Goal: Transaction & Acquisition: Purchase product/service

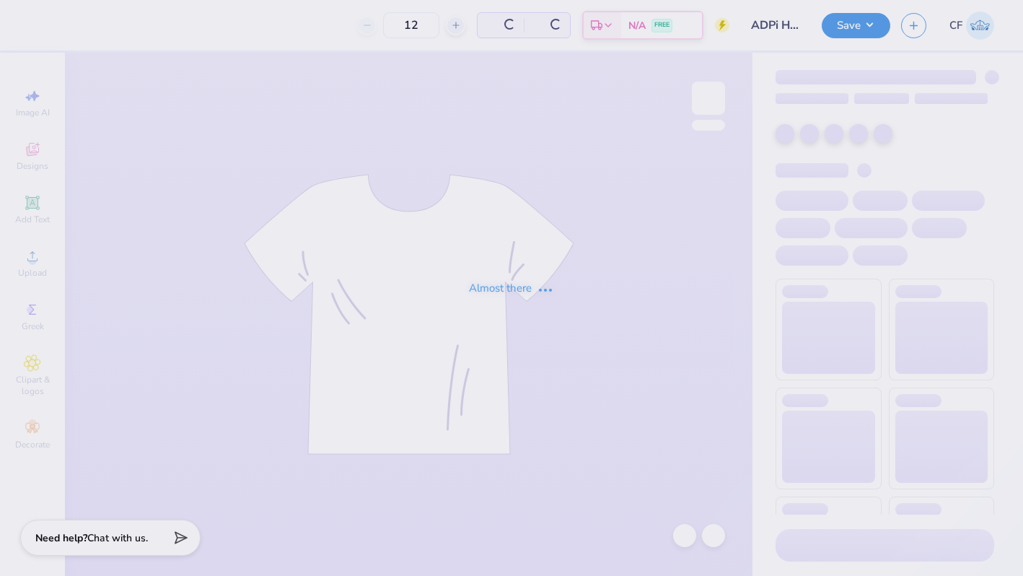
type input "50"
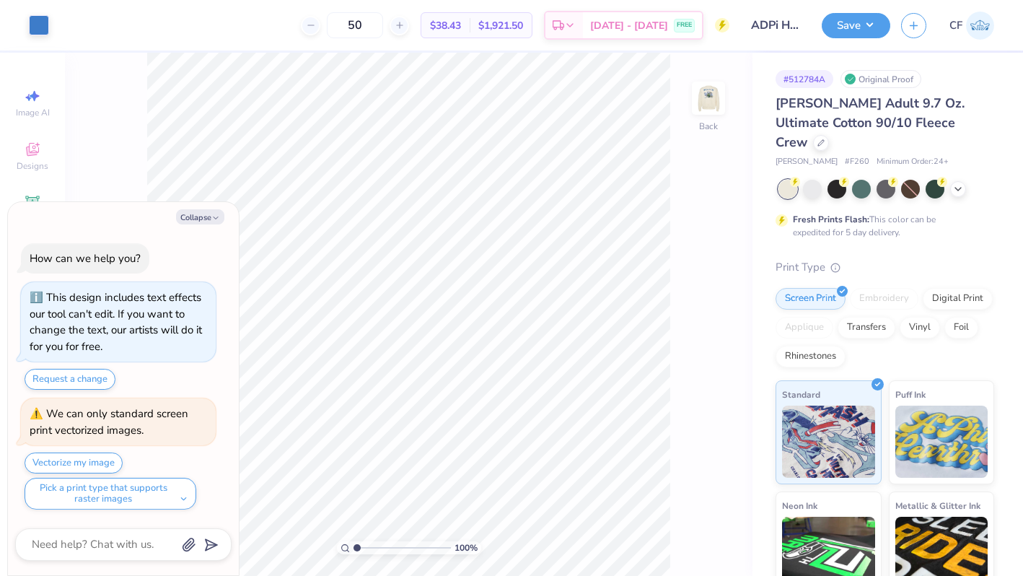
click at [957, 290] on div "Screen Print Embroidery Digital Print Applique Transfers Vinyl Foil Rhinestones" at bounding box center [884, 327] width 219 height 79
click at [955, 286] on div "Digital Print" at bounding box center [958, 297] width 70 height 22
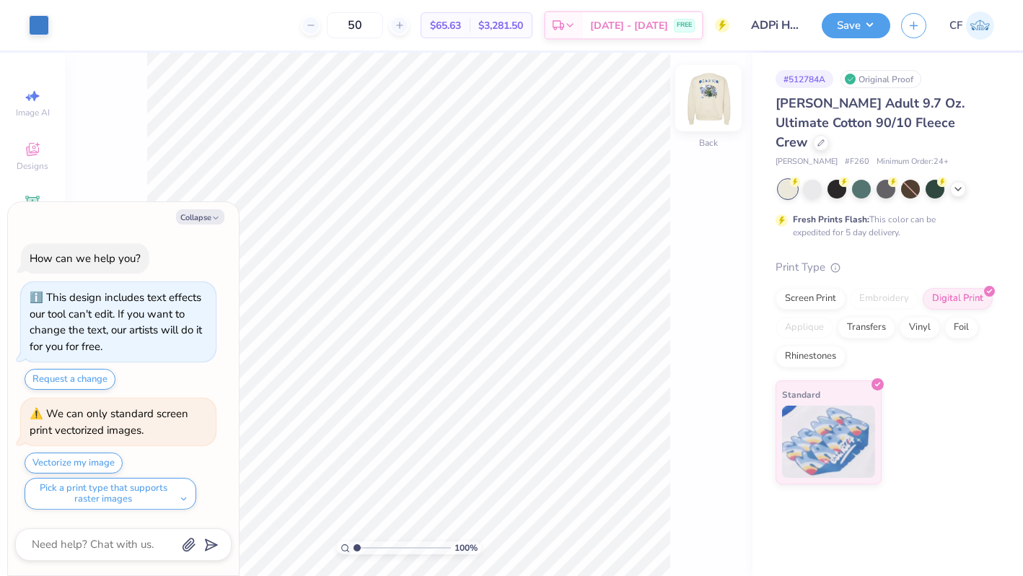
click at [712, 114] on img at bounding box center [708, 98] width 58 height 58
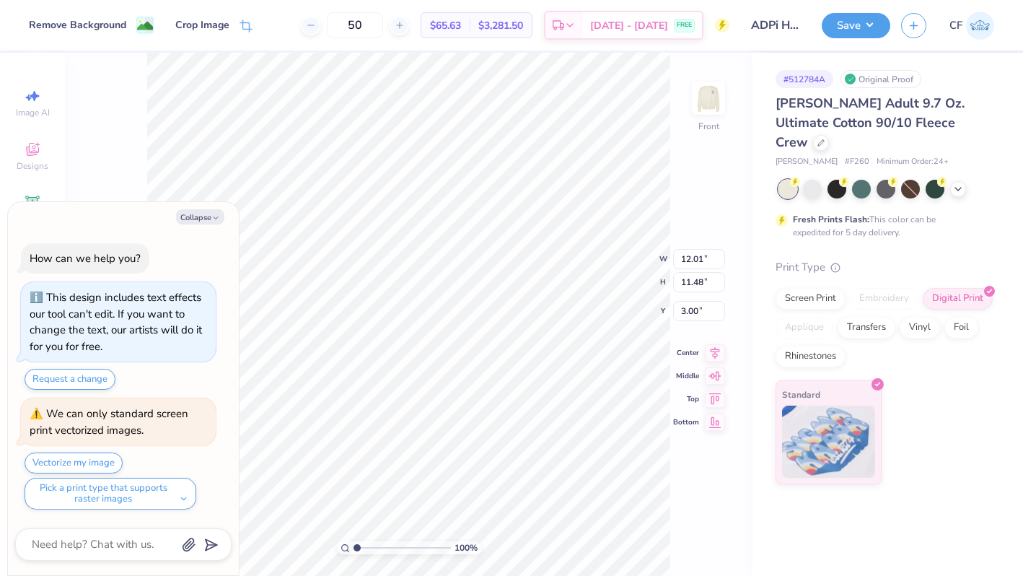
type textarea "x"
type input "12.12"
type input "11.59"
type textarea "x"
type input "13.63"
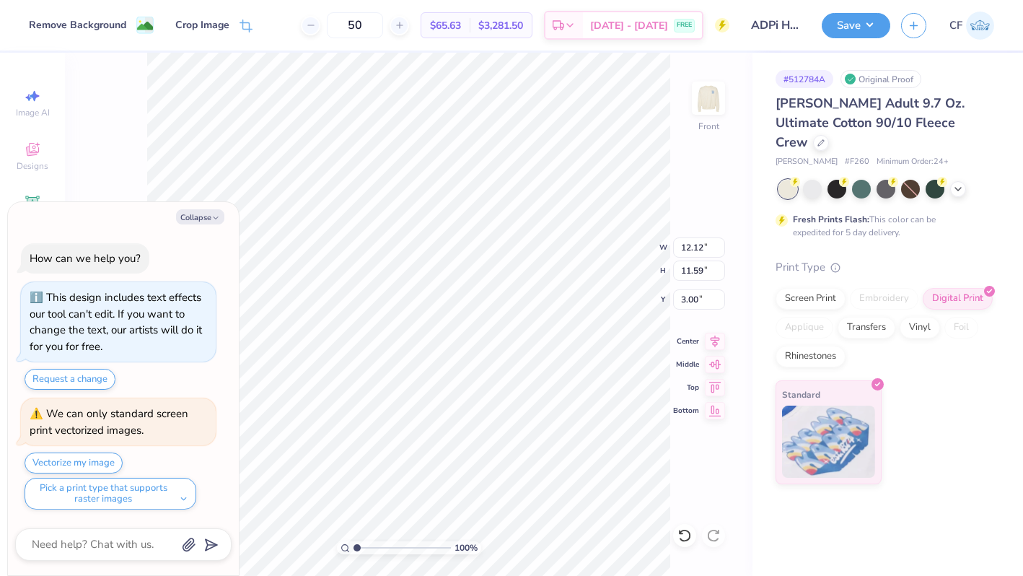
type input "13.04"
type input "3.01"
click at [700, 251] on input "13.63" at bounding box center [699, 247] width 52 height 20
type input "1"
type input "14"
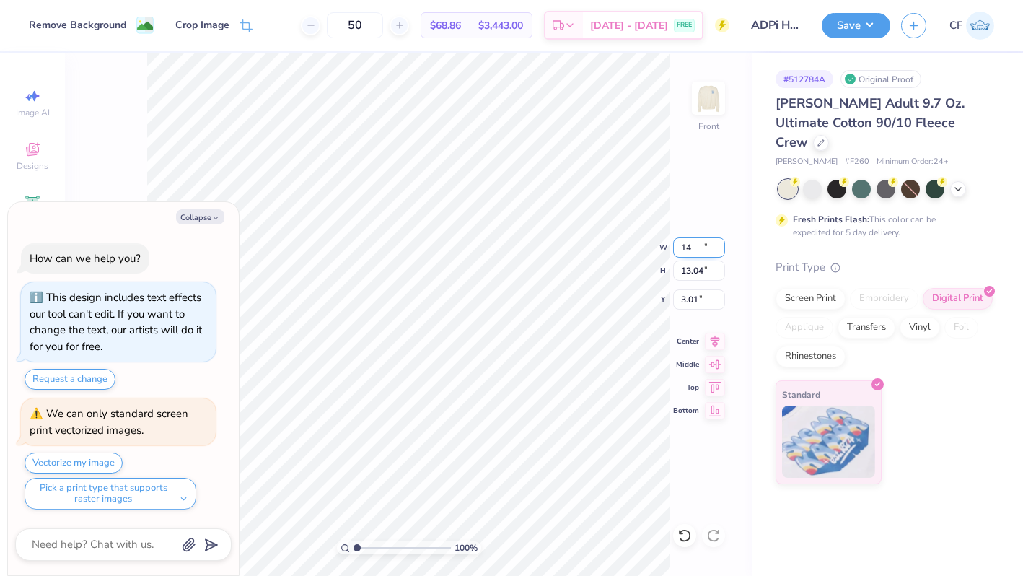
type textarea "x"
type input "14.00"
type input "13.39"
type input "2.83"
click at [713, 335] on icon at bounding box center [715, 338] width 20 height 17
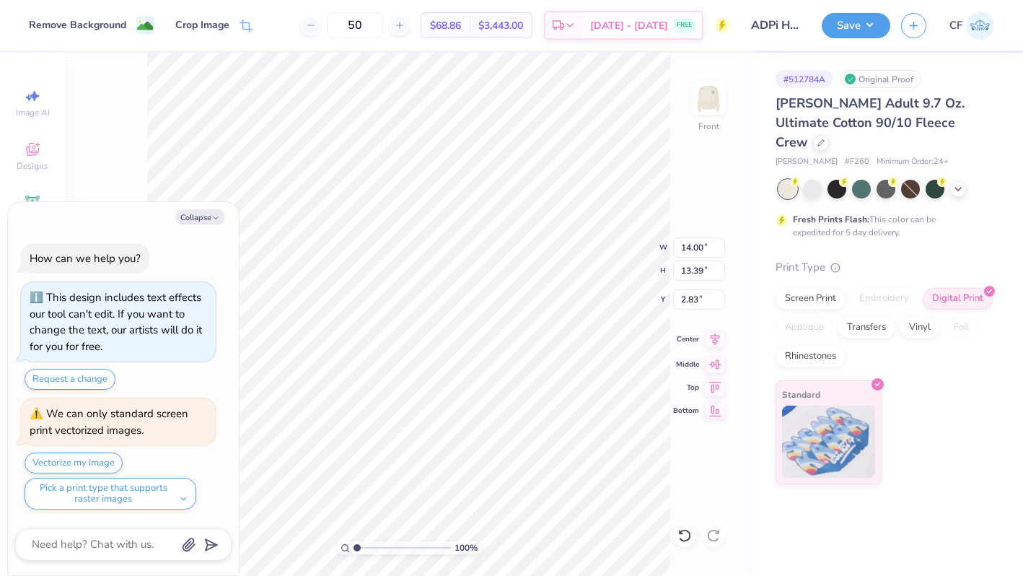
type textarea "x"
click at [685, 295] on input "2.83" at bounding box center [699, 299] width 52 height 20
type input "3"
type textarea "x"
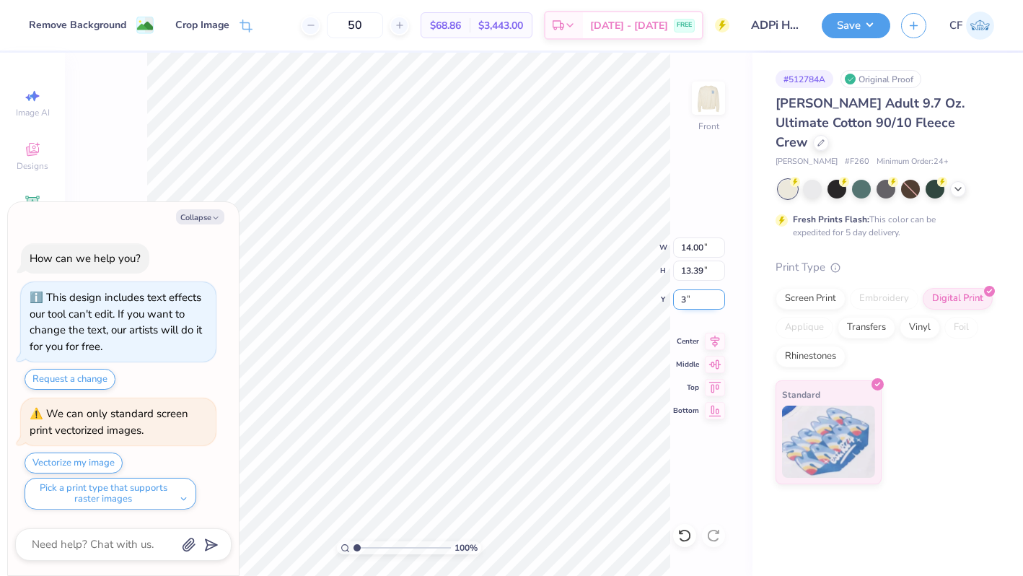
type input "3.00"
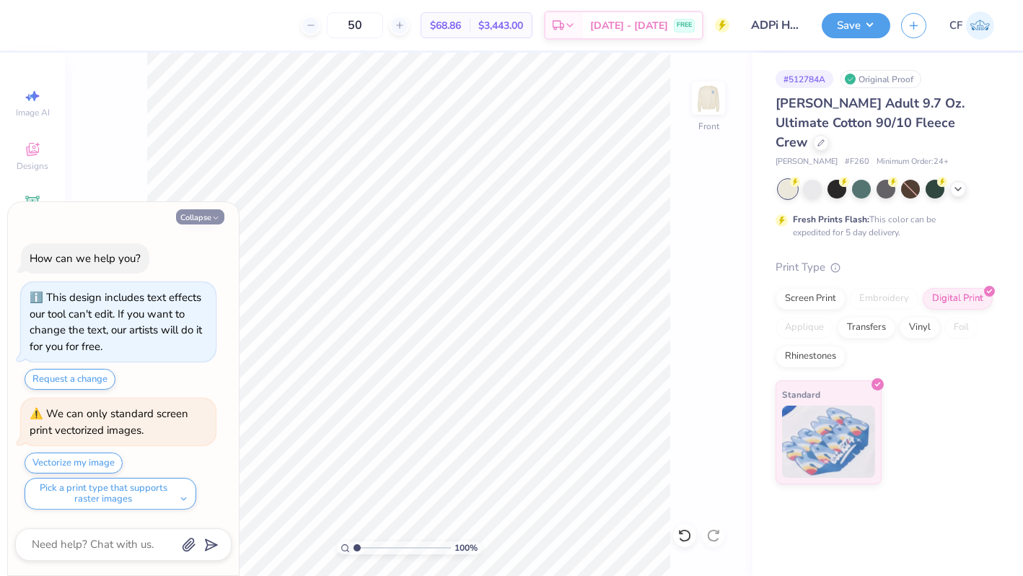
click at [213, 212] on button "Collapse" at bounding box center [200, 216] width 48 height 15
type textarea "x"
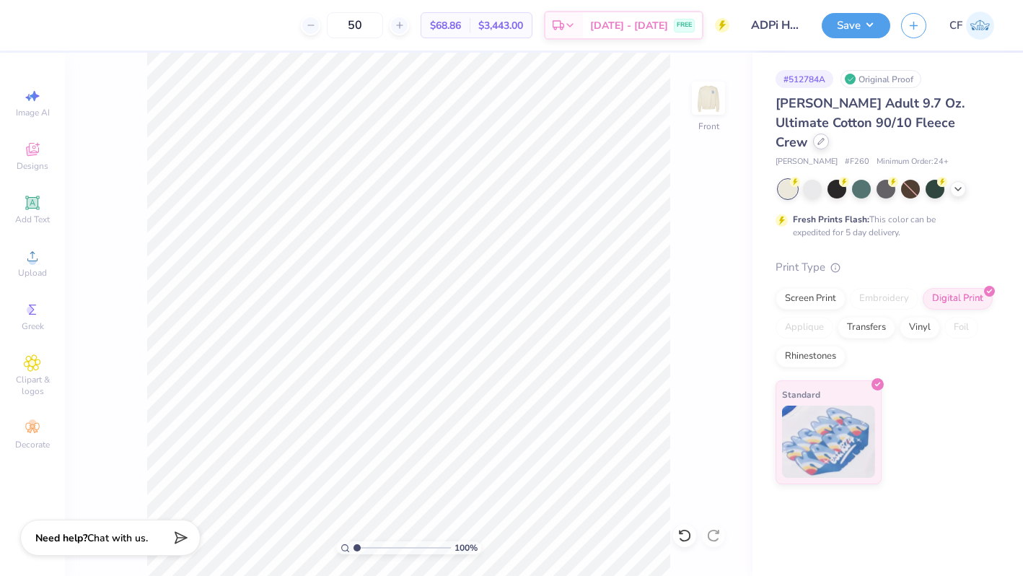
click at [824, 138] on icon at bounding box center [820, 141] width 7 height 7
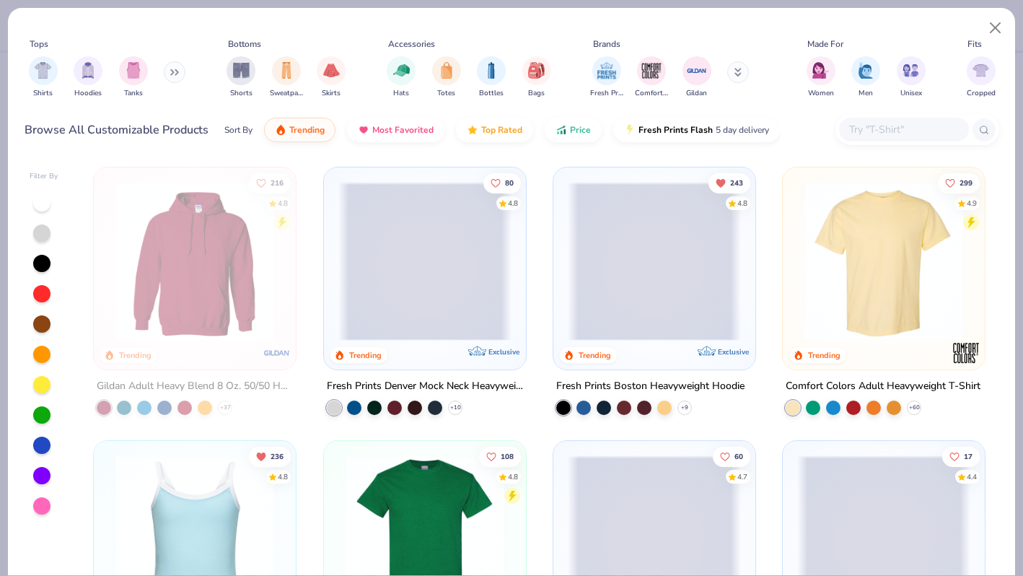
click at [173, 71] on icon at bounding box center [172, 72] width 2 height 5
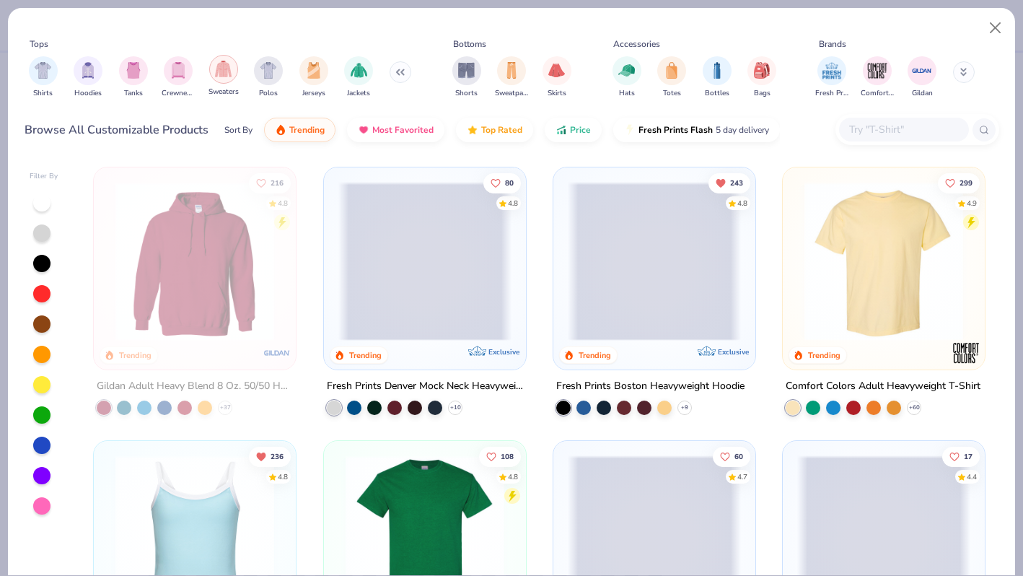
click at [225, 74] on img "filter for Sweaters" at bounding box center [223, 69] width 17 height 17
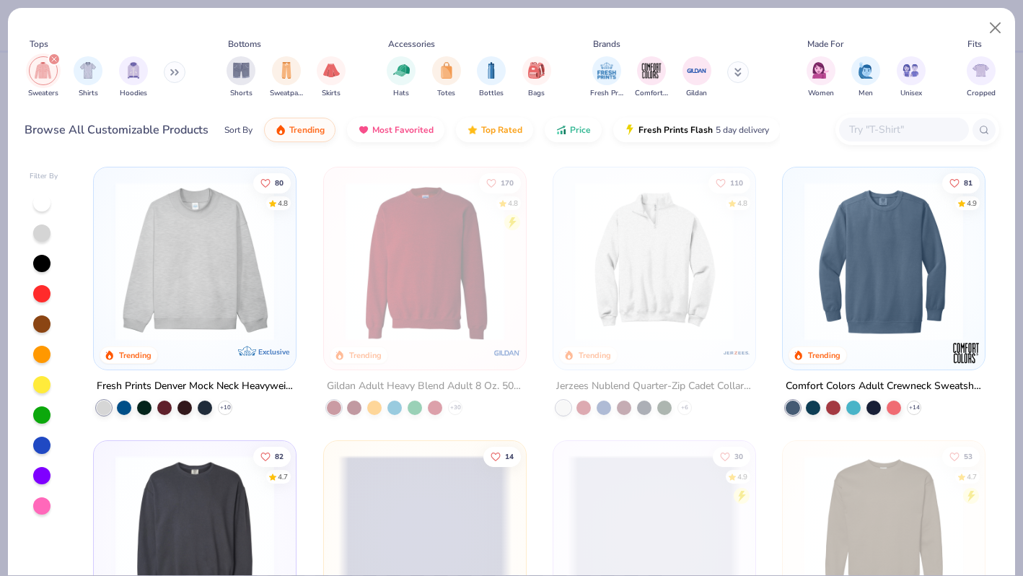
click at [170, 69] on button at bounding box center [175, 72] width 22 height 22
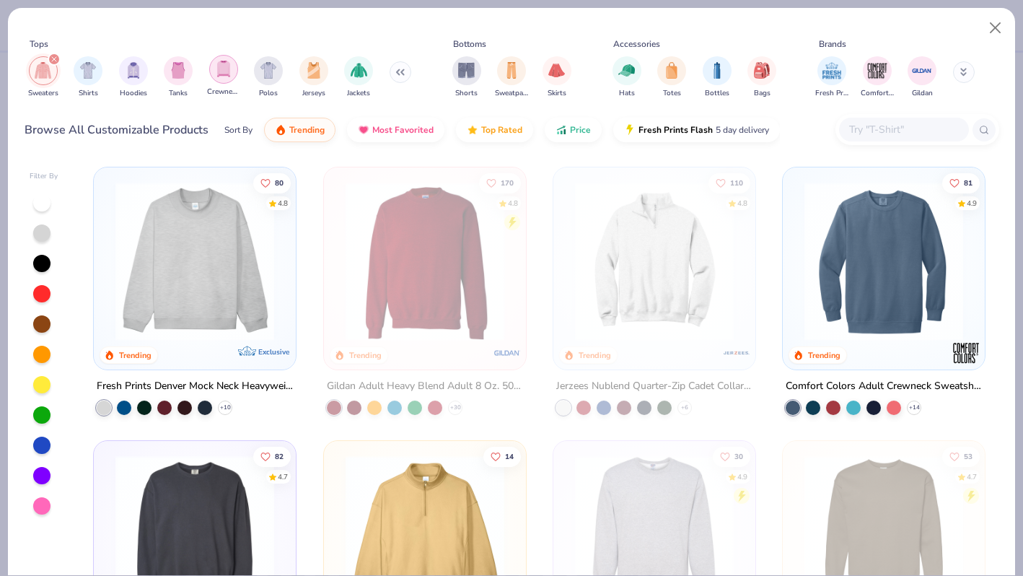
click at [220, 69] on img "filter for Crewnecks" at bounding box center [224, 69] width 16 height 17
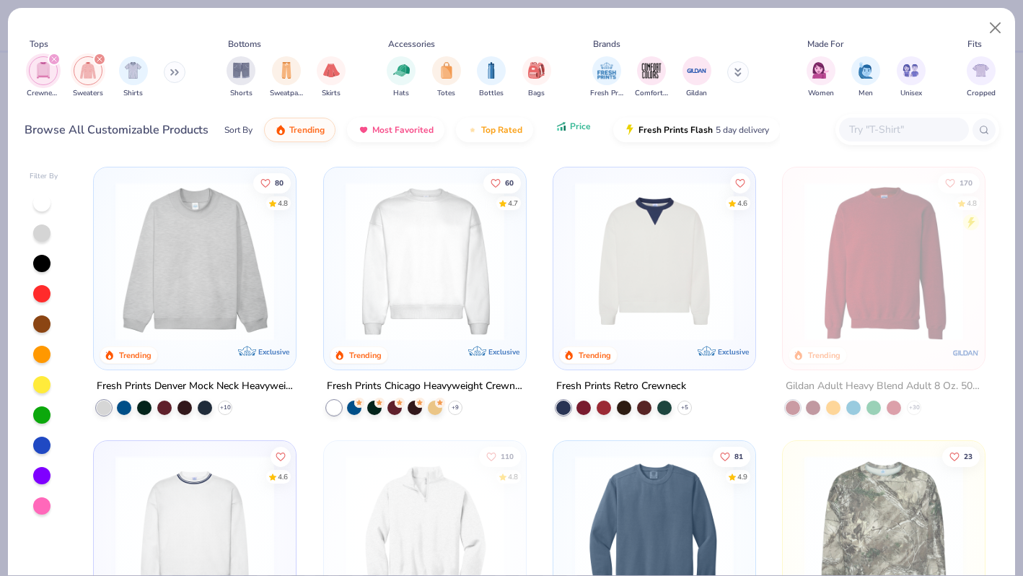
click at [547, 133] on button "Price" at bounding box center [573, 126] width 57 height 25
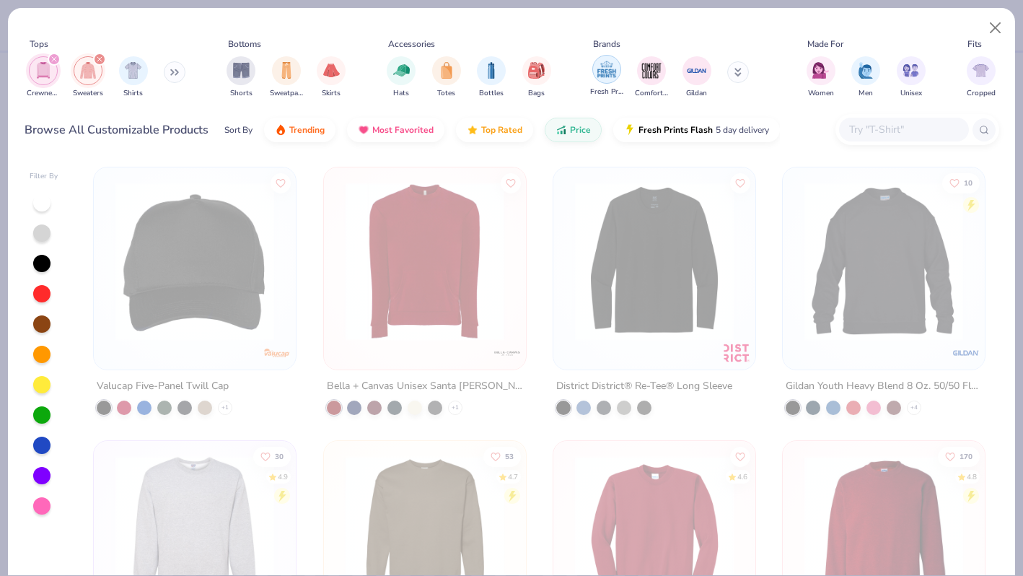
drag, startPoint x: 857, startPoint y: 66, endPoint x: 594, endPoint y: 61, distance: 262.6
click at [594, 61] on div "Tops Crewnecks Sweaters Shirts Bottoms Shorts Sweatpants Skirts Accessories Hat…" at bounding box center [512, 71] width 974 height 66
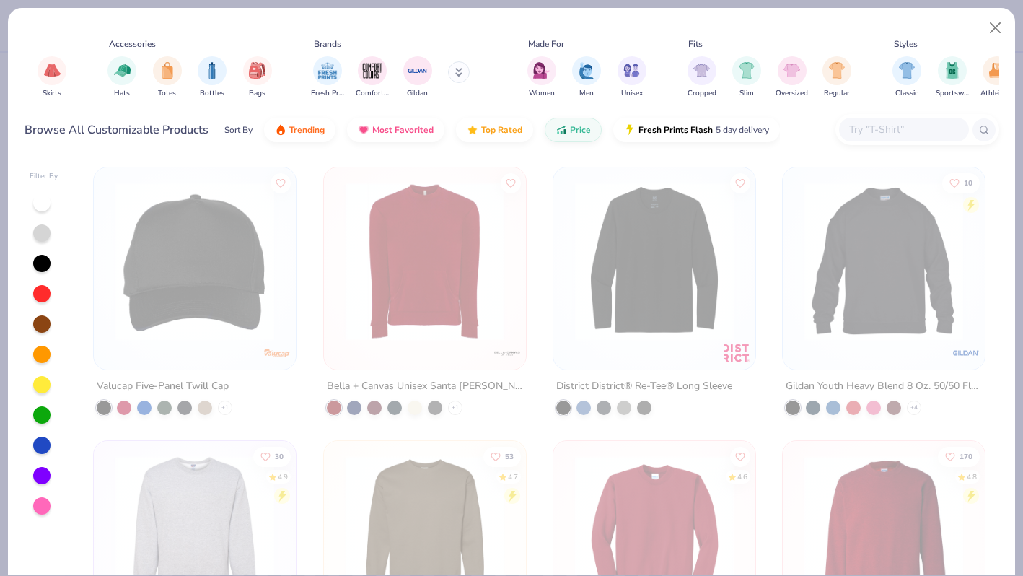
scroll to position [0, 730]
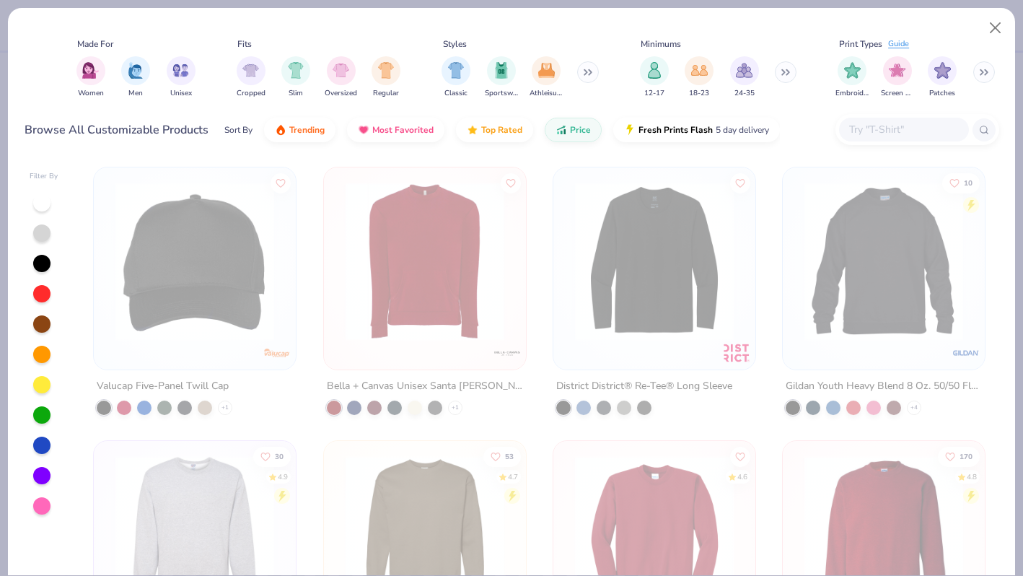
click at [977, 73] on button at bounding box center [984, 72] width 22 height 22
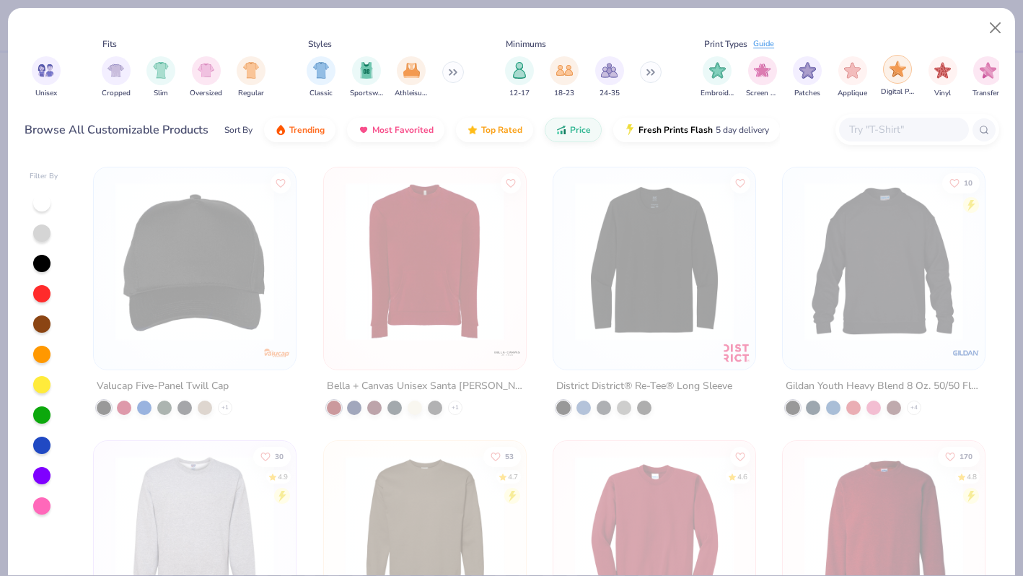
click at [897, 74] on img "filter for Digital Print" at bounding box center [897, 69] width 17 height 17
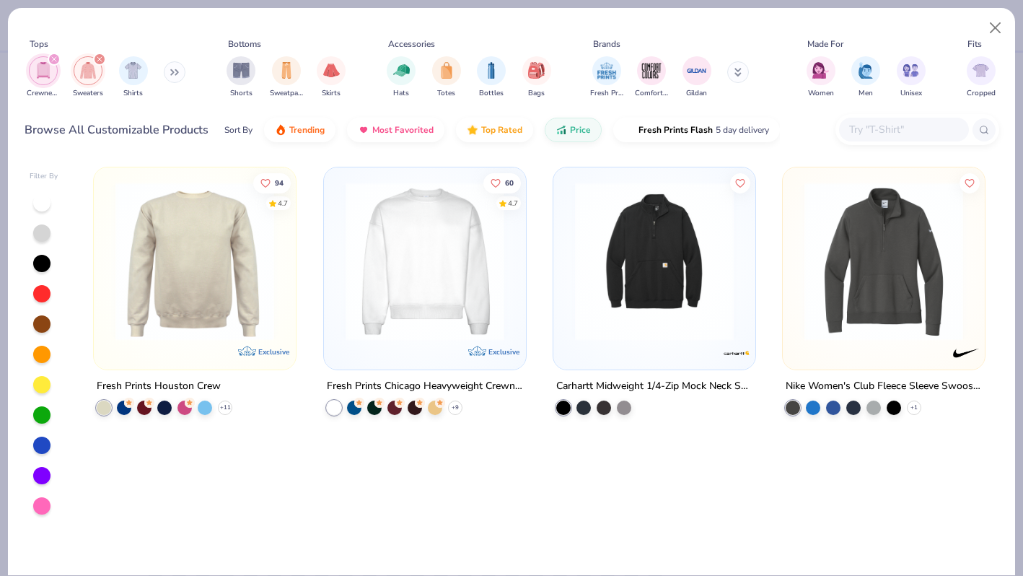
click at [35, 67] on img "filter for Crewnecks" at bounding box center [43, 70] width 16 height 17
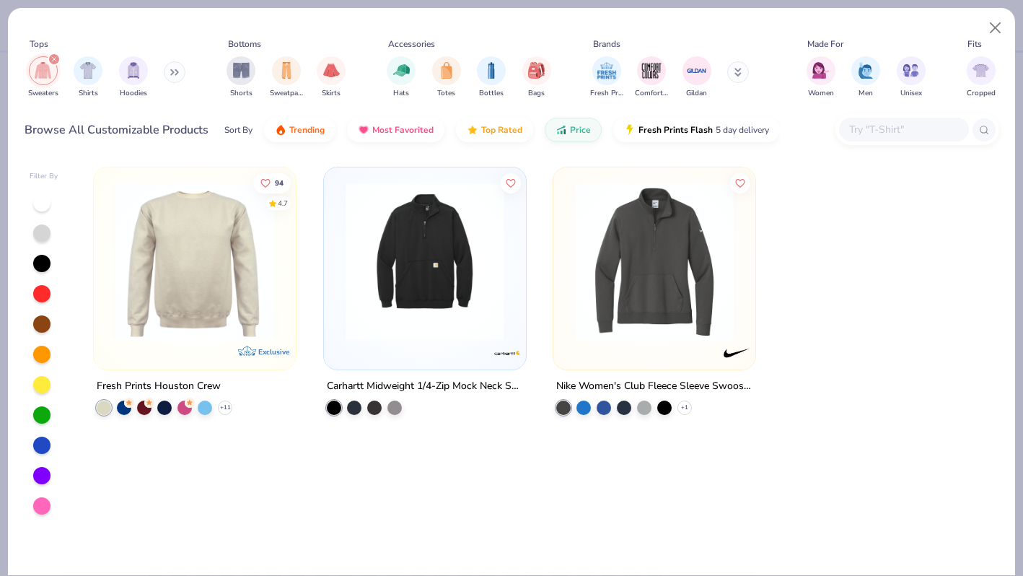
click at [43, 76] on img "filter for Sweaters" at bounding box center [43, 70] width 17 height 17
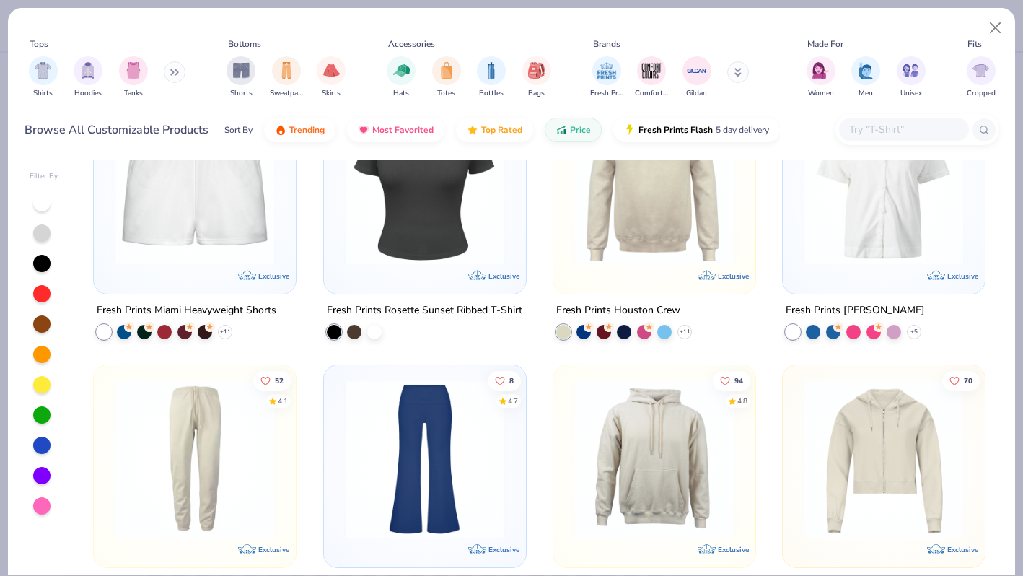
scroll to position [2006, 0]
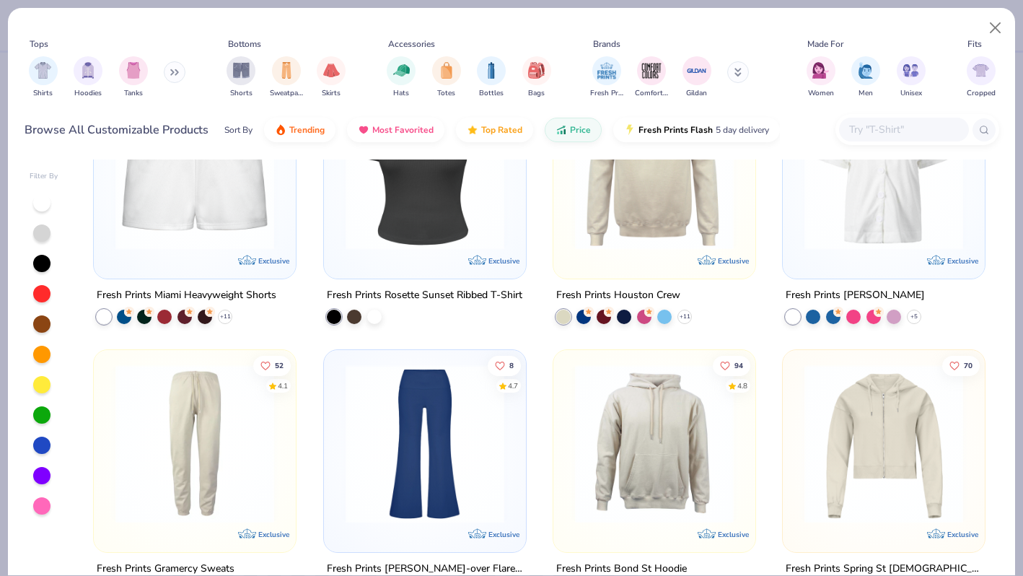
click at [641, 213] on img at bounding box center [654, 170] width 173 height 159
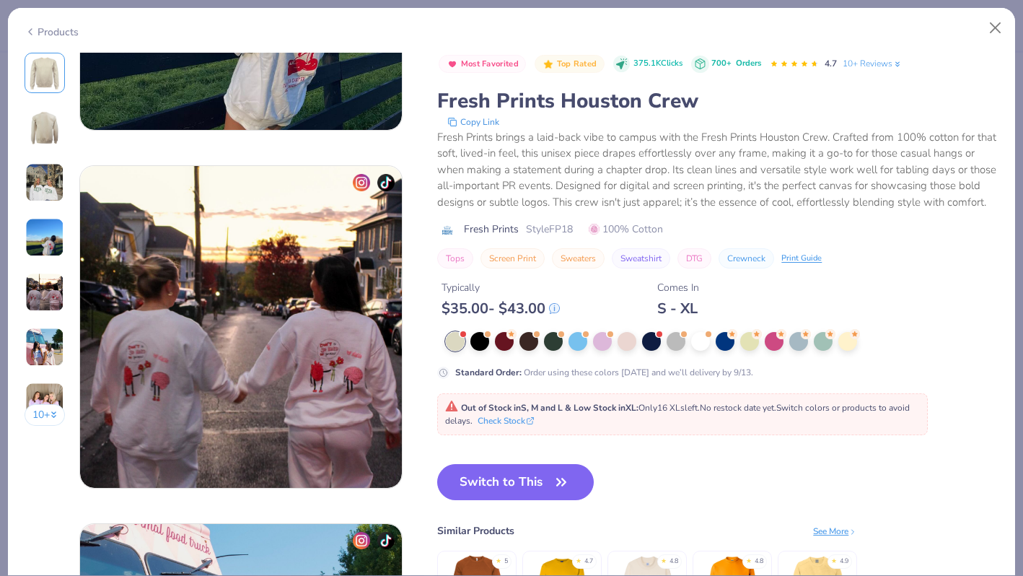
scroll to position [1324, 0]
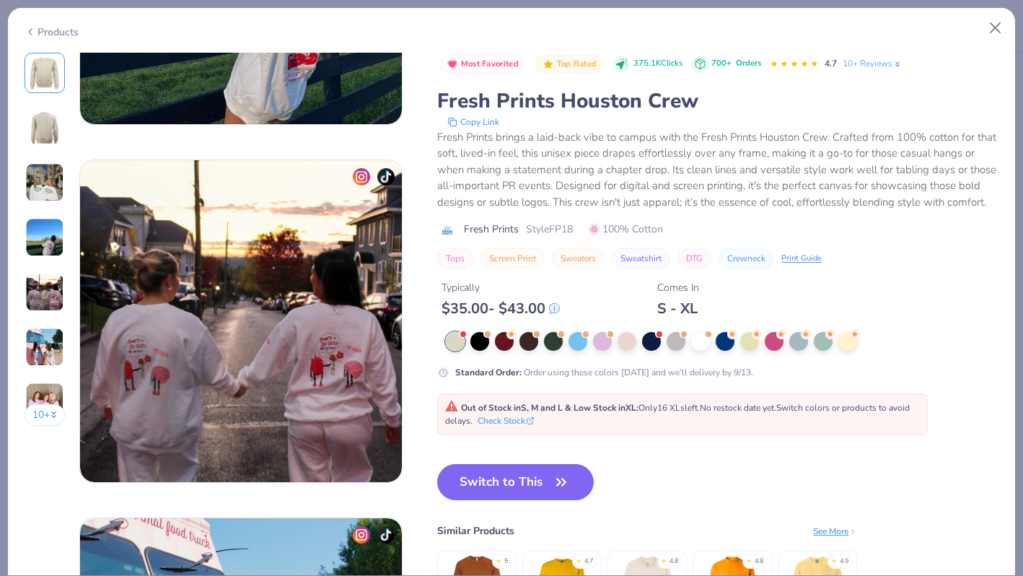
click at [47, 28] on div "Products" at bounding box center [52, 32] width 54 height 15
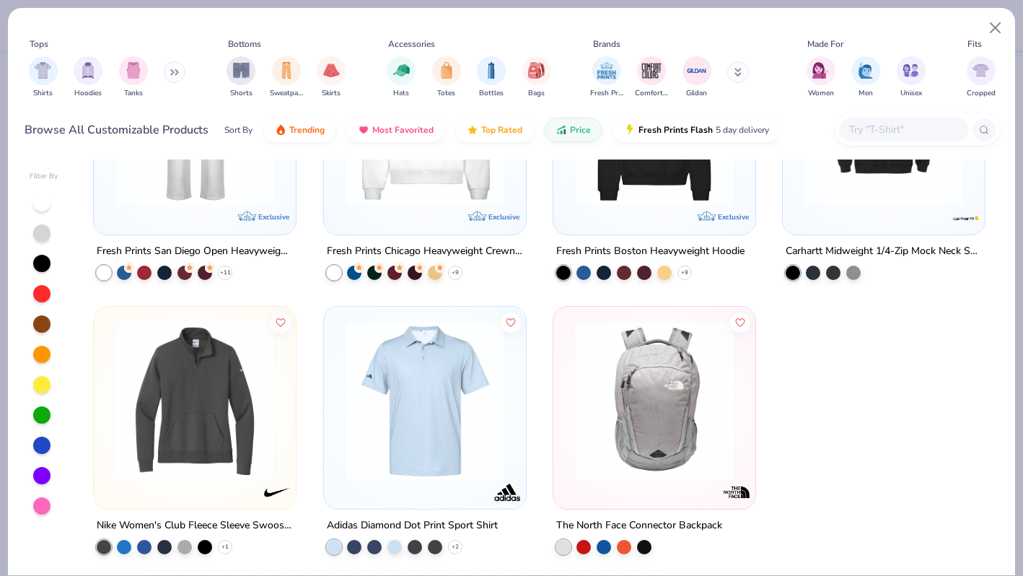
scroll to position [2600, 0]
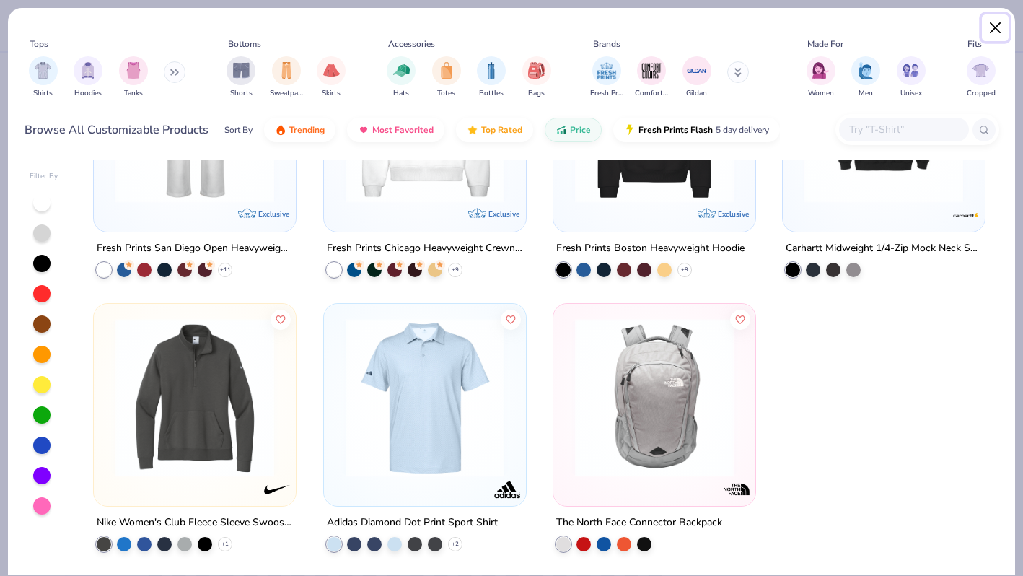
click at [997, 27] on button "Close" at bounding box center [995, 27] width 27 height 27
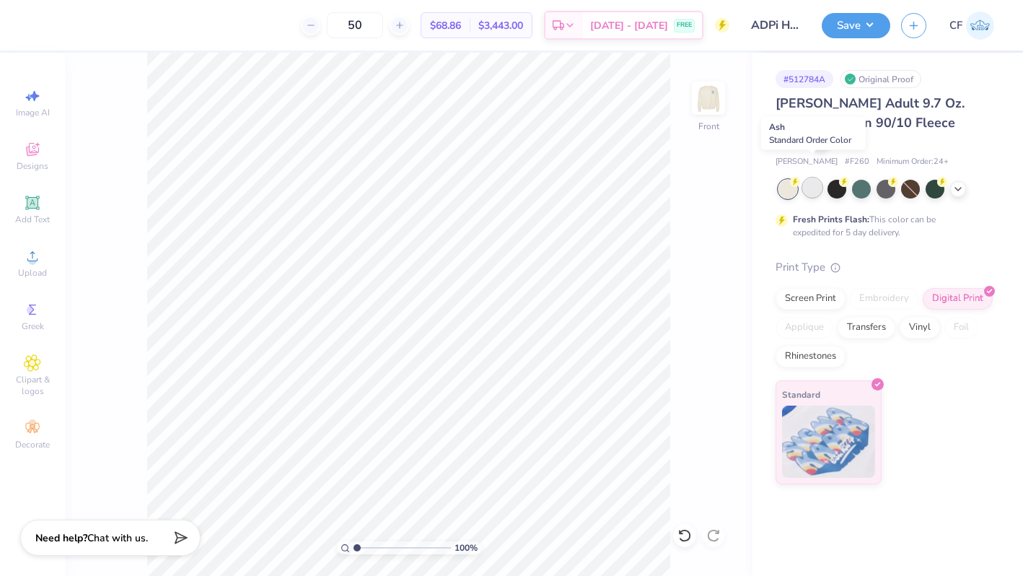
click at [816, 178] on div at bounding box center [812, 187] width 19 height 19
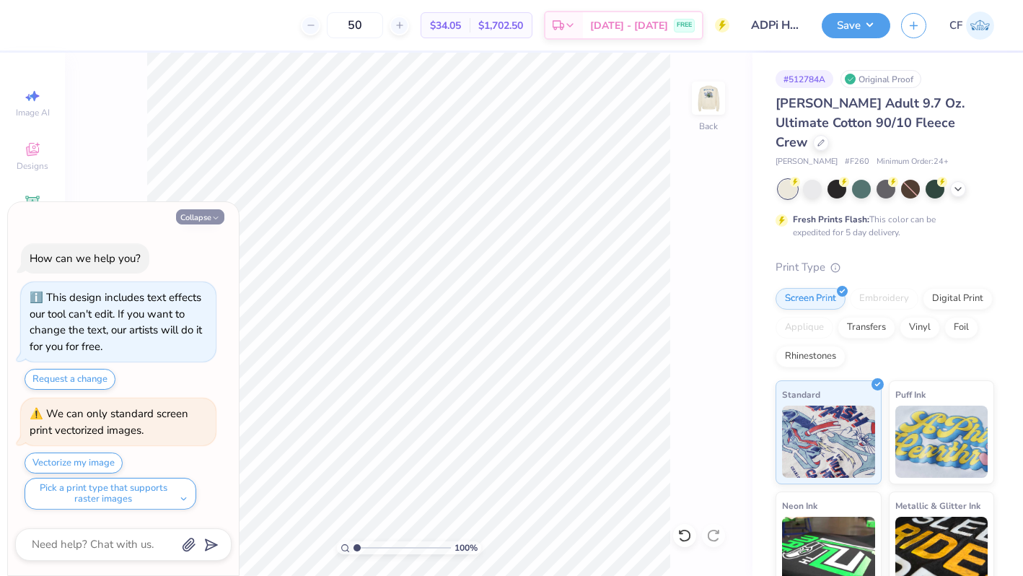
click at [215, 216] on icon "button" at bounding box center [215, 218] width 9 height 9
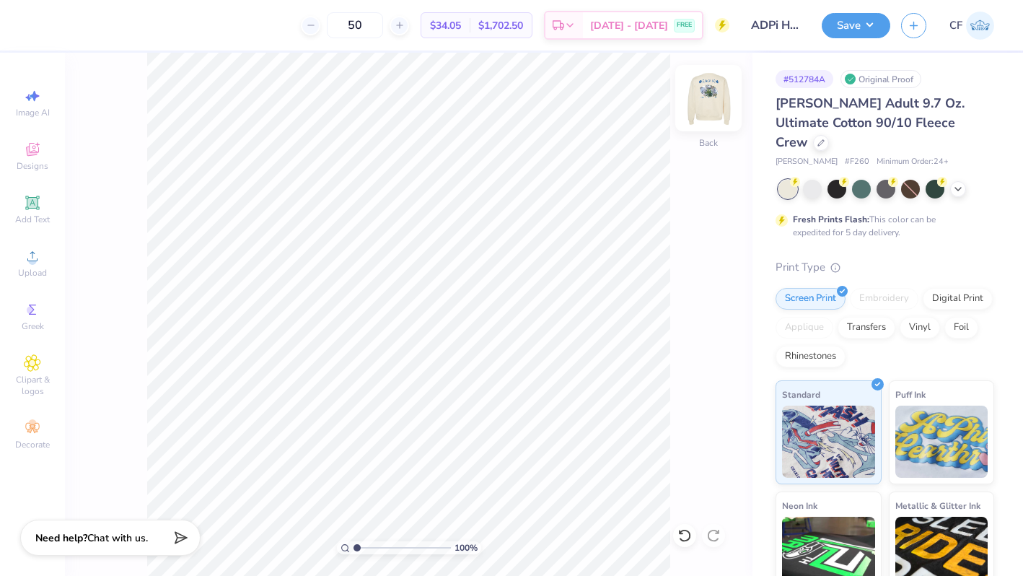
click at [721, 111] on img at bounding box center [708, 98] width 58 height 58
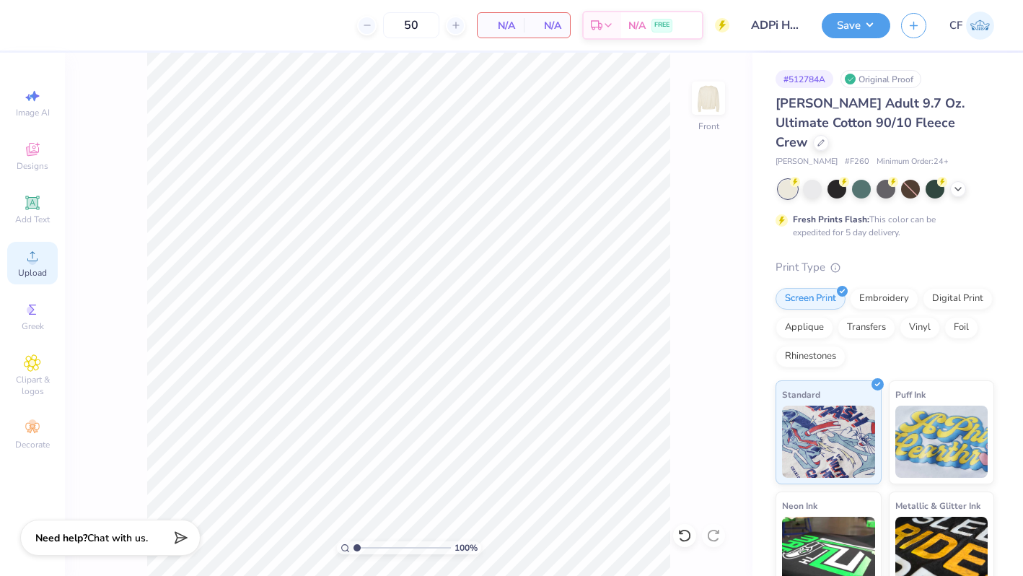
click at [36, 268] on span "Upload" at bounding box center [32, 273] width 29 height 12
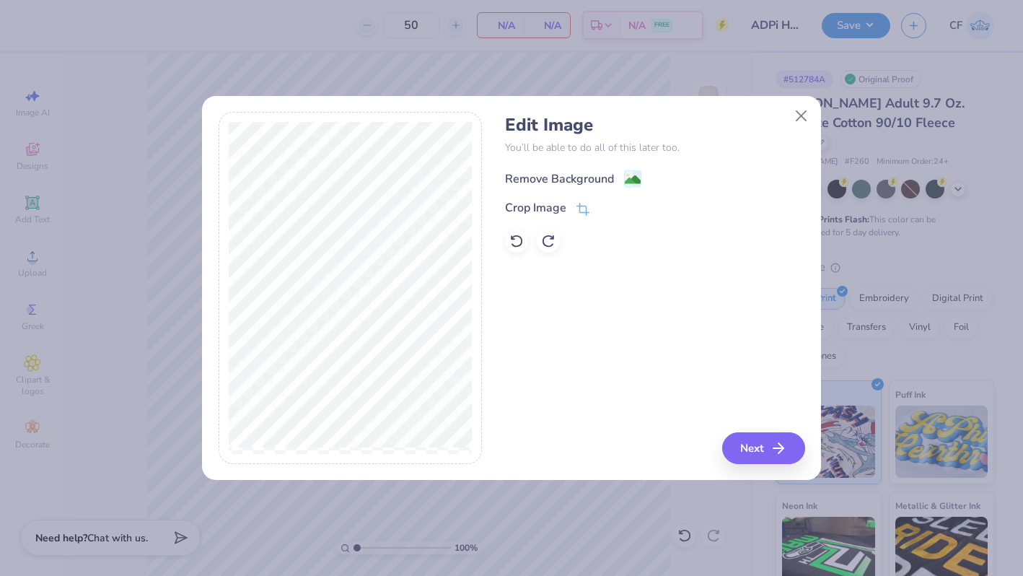
click at [599, 180] on div "Remove Background" at bounding box center [559, 178] width 109 height 17
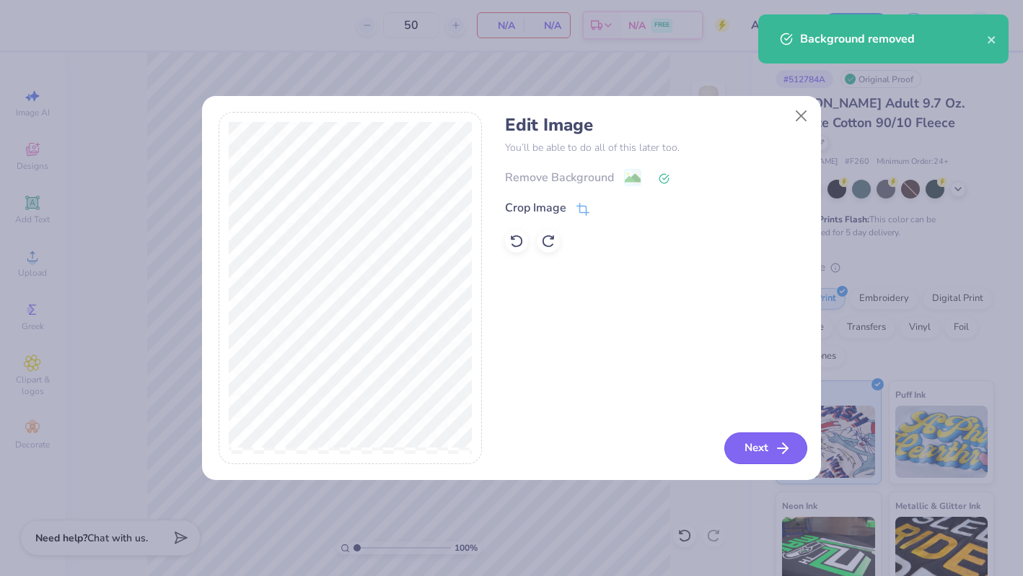
click at [765, 449] on button "Next" at bounding box center [765, 448] width 83 height 32
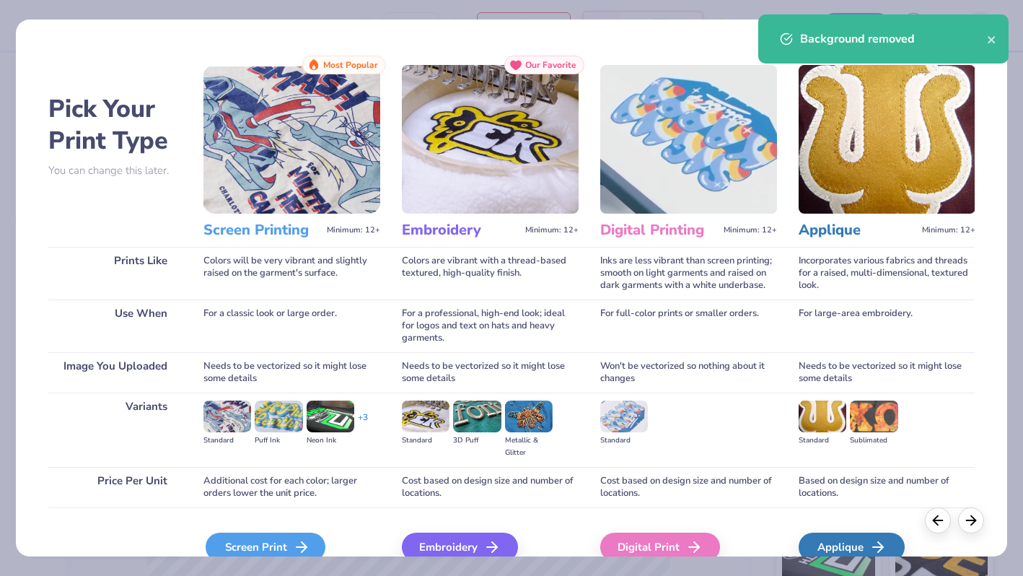
click at [294, 547] on icon at bounding box center [301, 546] width 17 height 17
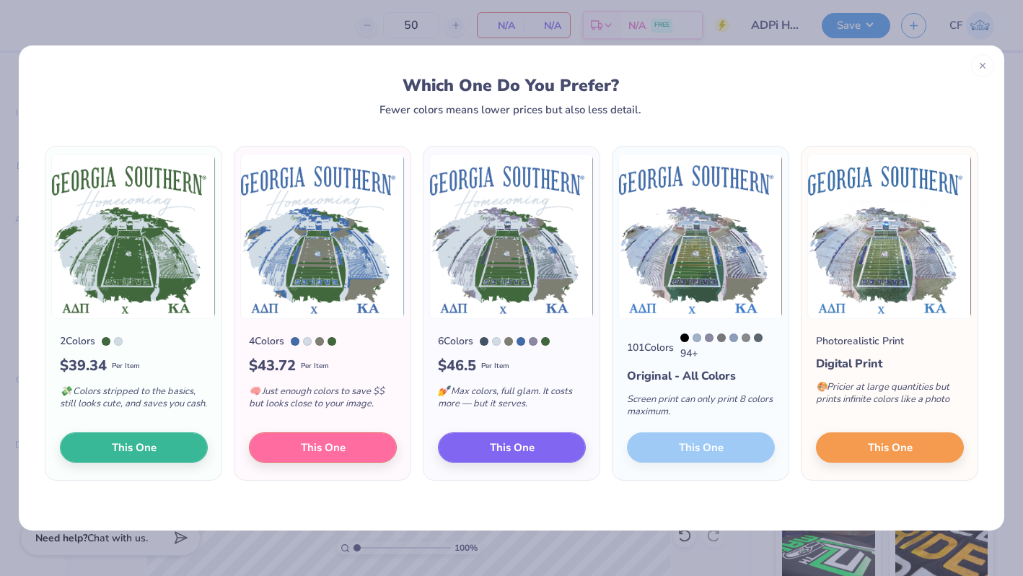
click at [708, 446] on div "101 Colors 94 + Original - All Colors Screen print can only print 8 colors maxi…" at bounding box center [700, 399] width 176 height 161
click at [918, 456] on button "This One" at bounding box center [890, 445] width 148 height 30
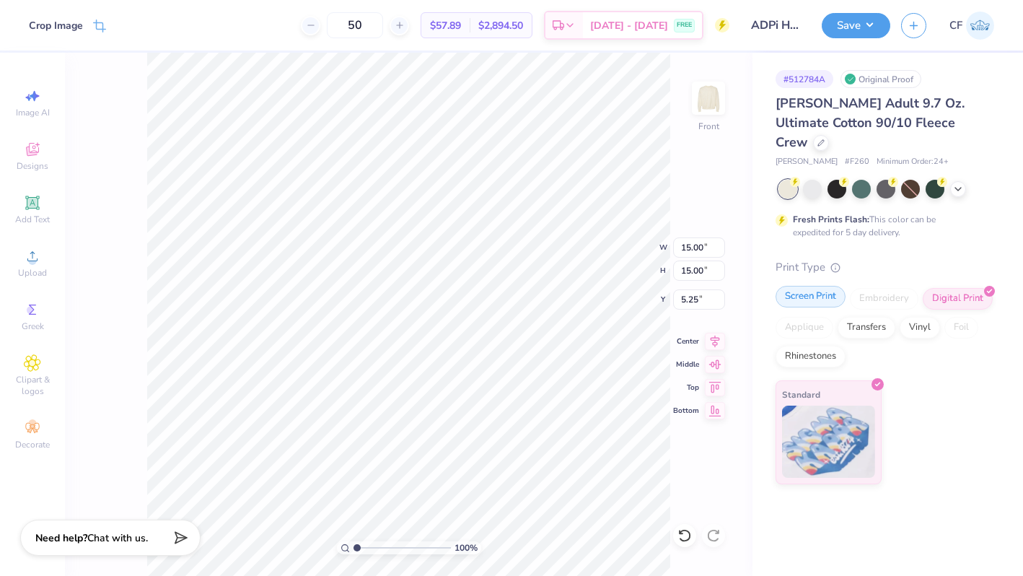
click at [822, 286] on div "Screen Print" at bounding box center [810, 297] width 70 height 22
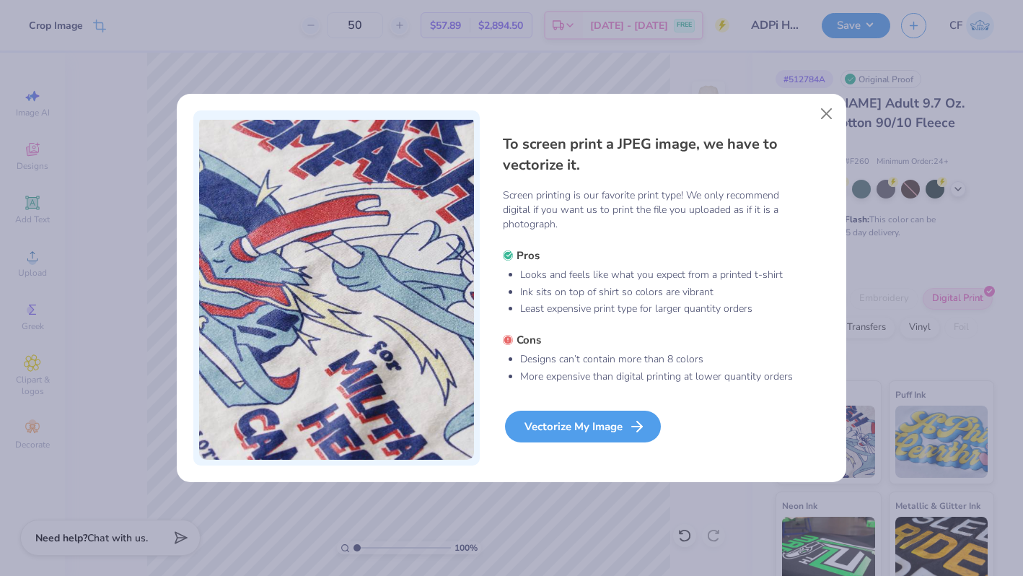
click at [613, 421] on div "Vectorize My Image" at bounding box center [583, 426] width 156 height 32
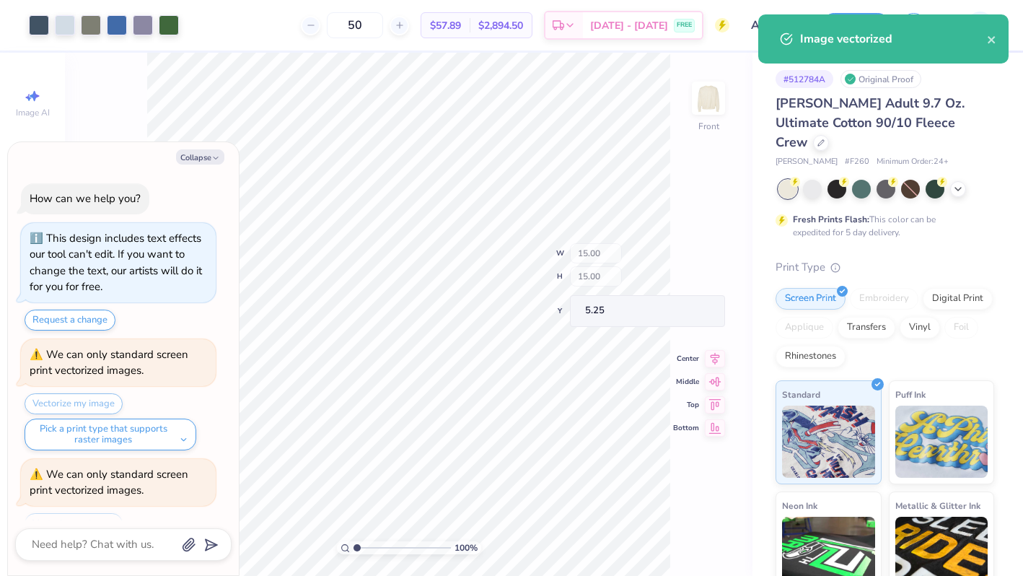
scroll to position [60, 0]
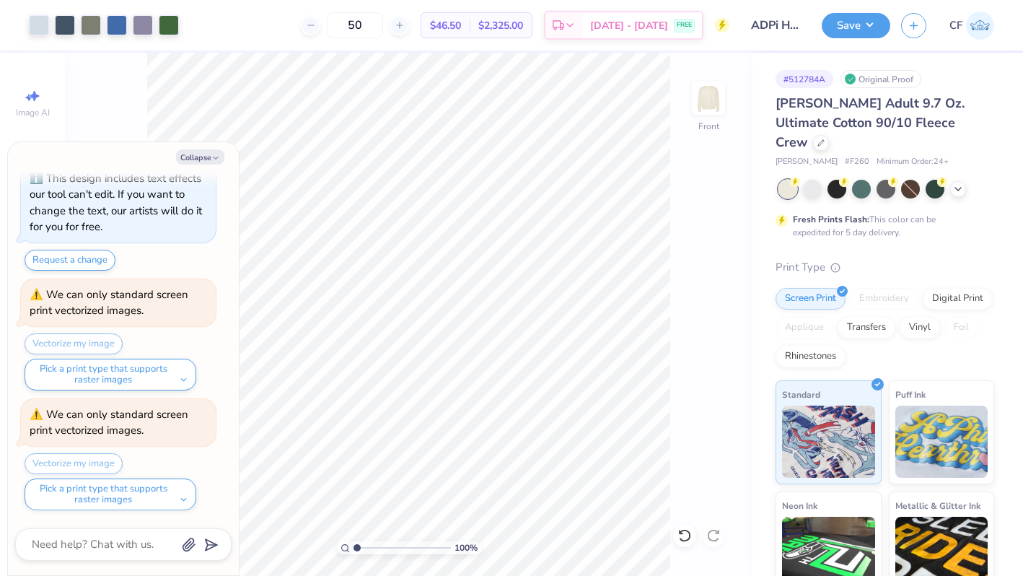
type textarea "x"
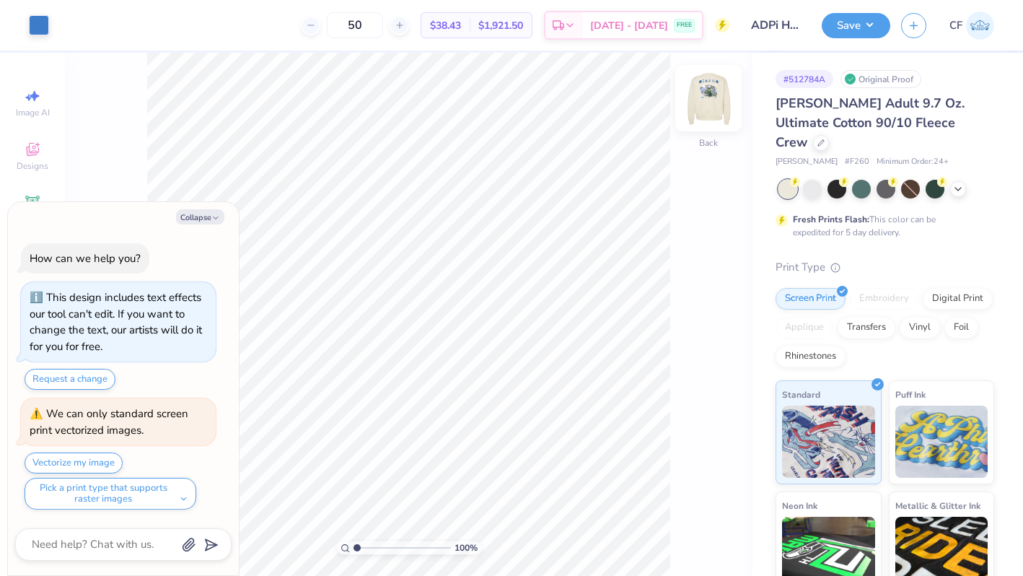
click at [698, 104] on img at bounding box center [708, 98] width 58 height 58
click at [808, 286] on div "Screen Print" at bounding box center [810, 297] width 70 height 22
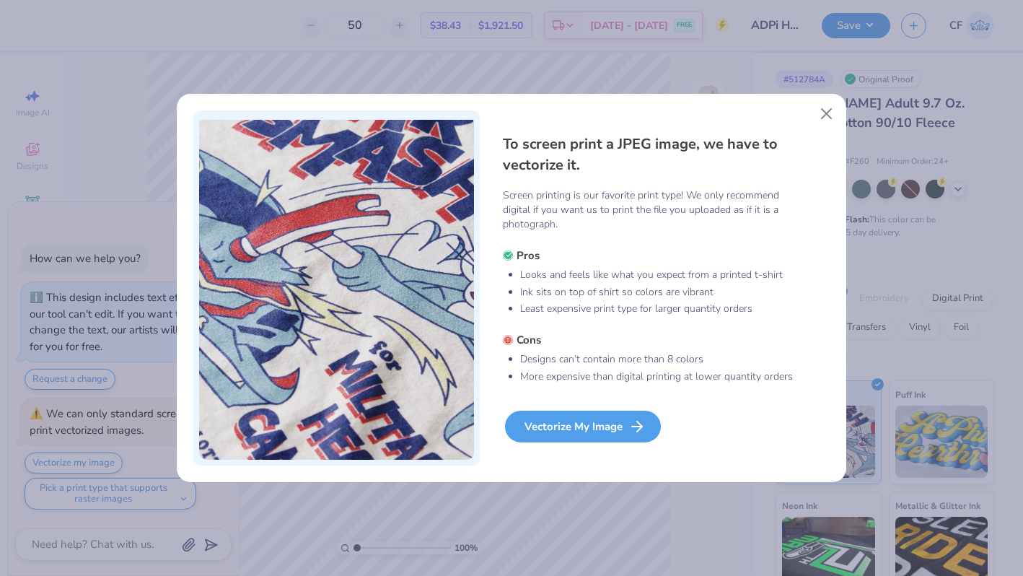
click at [598, 426] on div "Vectorize My Image" at bounding box center [583, 426] width 156 height 32
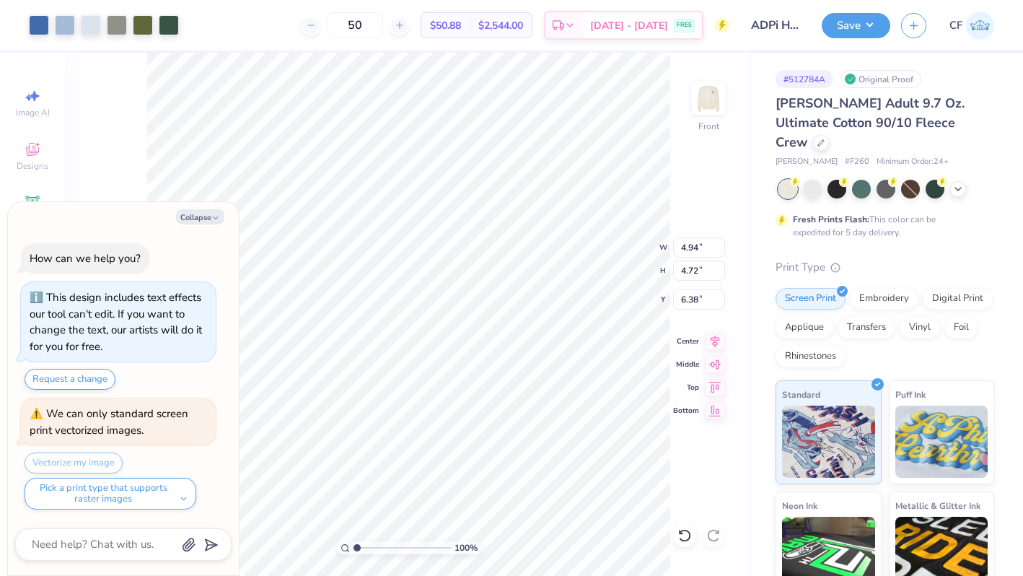
type textarea "x"
type input "10.37"
type input "9.91"
type textarea "x"
type input "13.91"
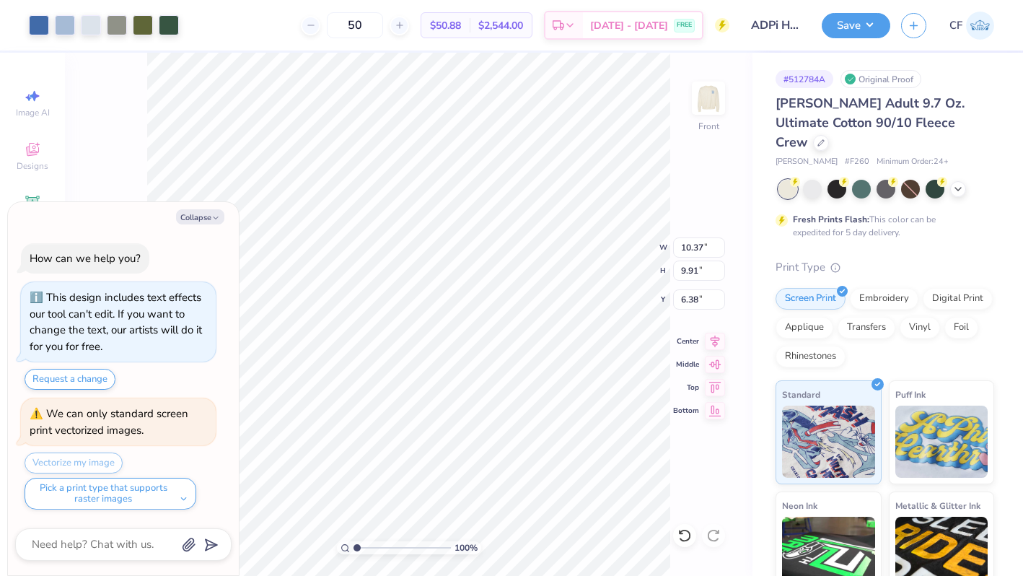
type input "13.30"
type input "2.99"
